Goal: Information Seeking & Learning: Learn about a topic

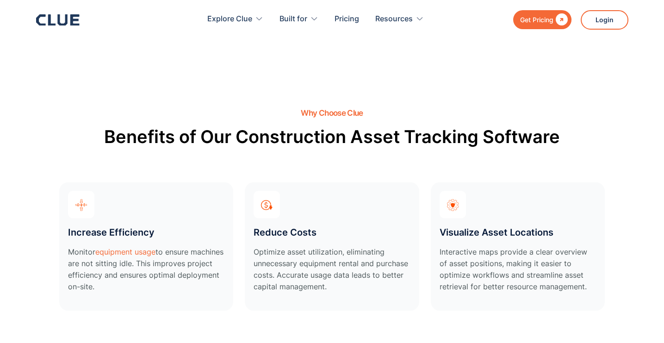
scroll to position [3380, 0]
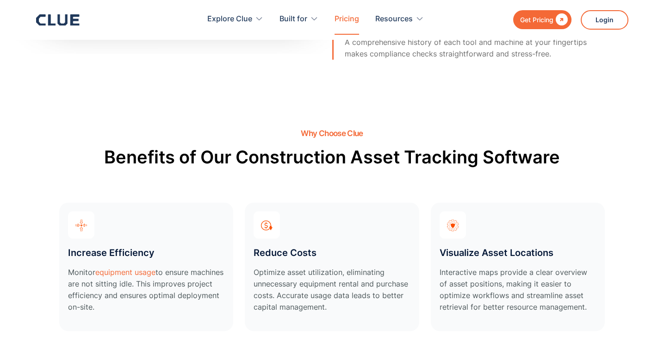
click at [342, 19] on link "Pricing" at bounding box center [347, 19] width 25 height 29
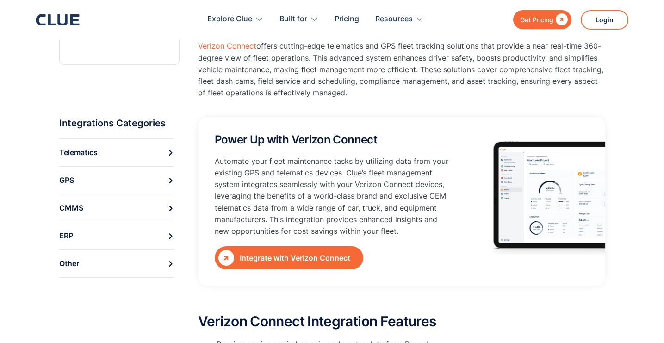
scroll to position [93, 0]
click at [165, 182] on link "GPS" at bounding box center [116, 180] width 114 height 28
